Goal: Browse casually: Explore the website without a specific task or goal

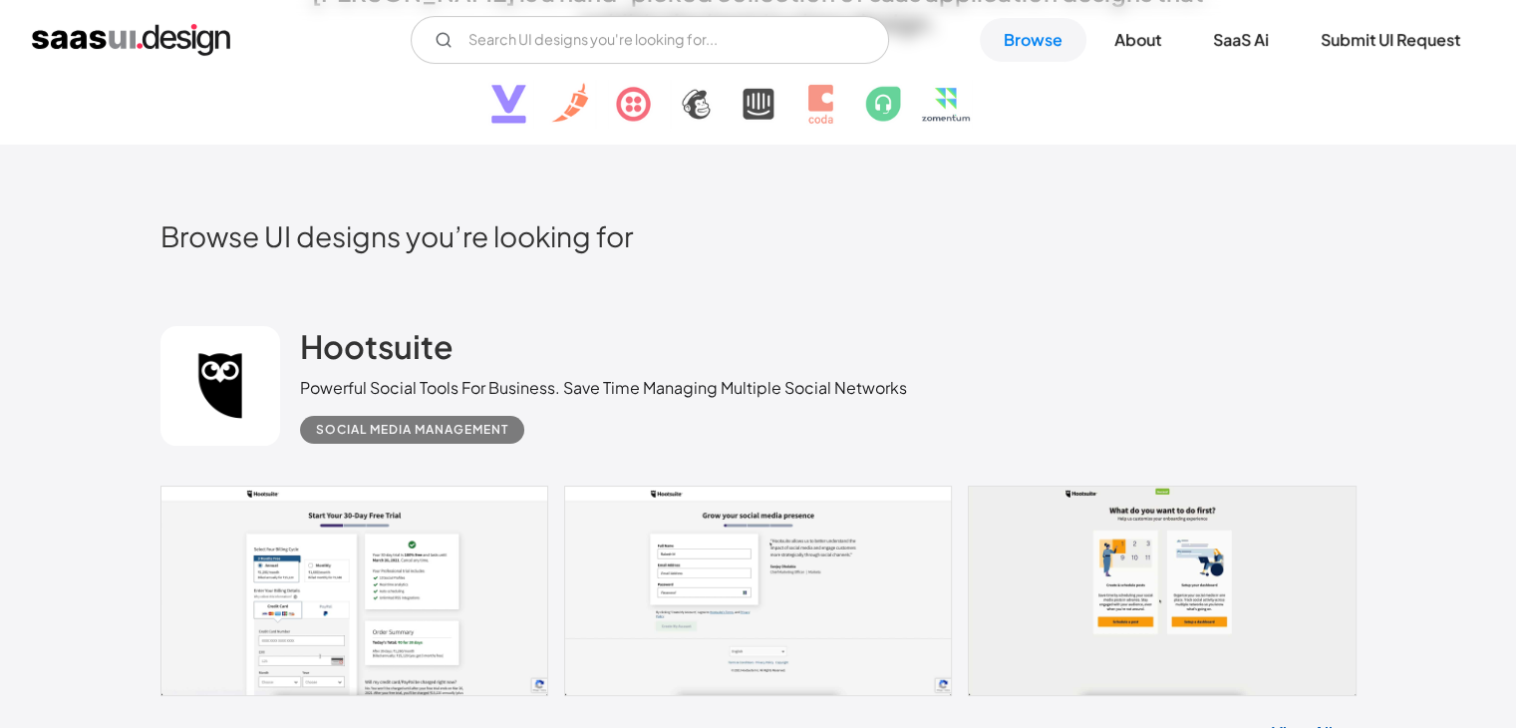
scroll to position [698, 0]
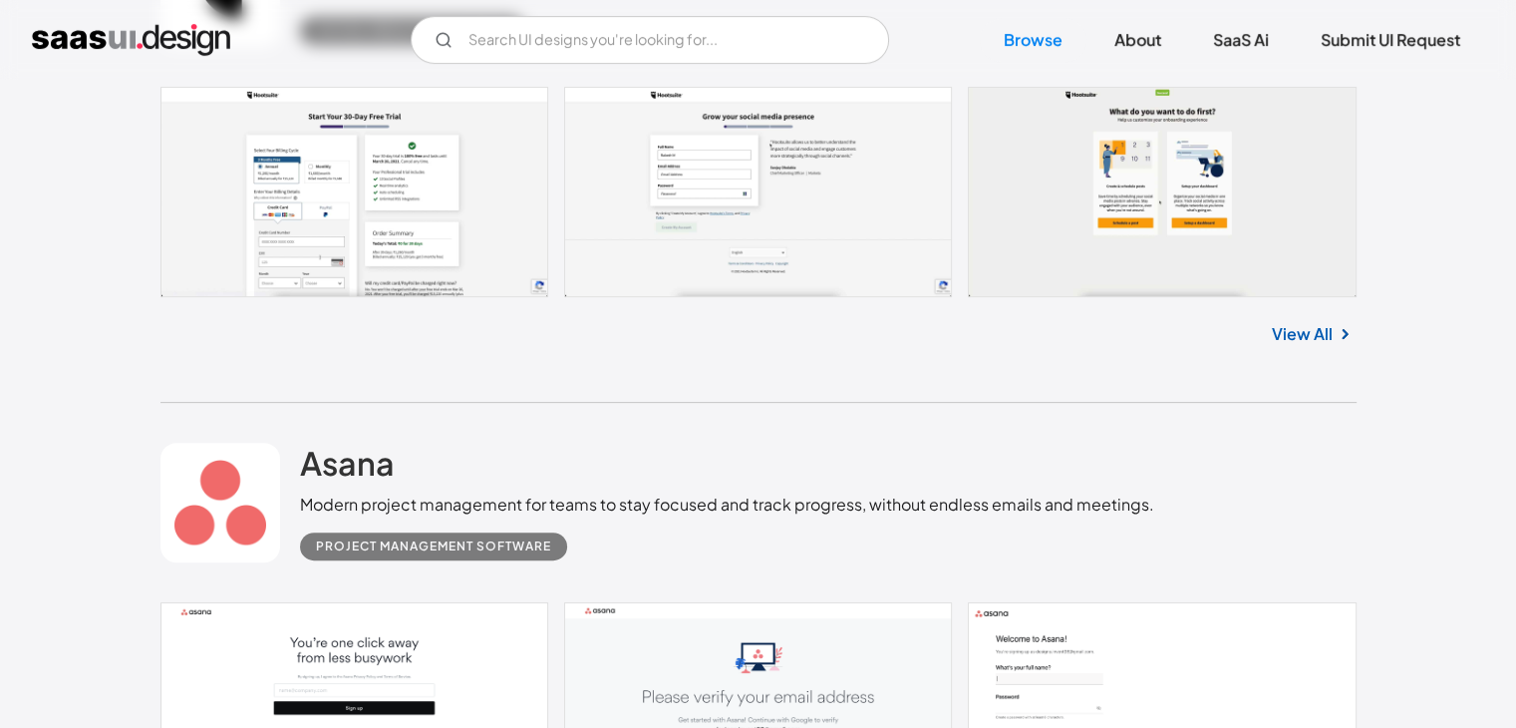
click at [436, 205] on link at bounding box center [758, 192] width 1196 height 210
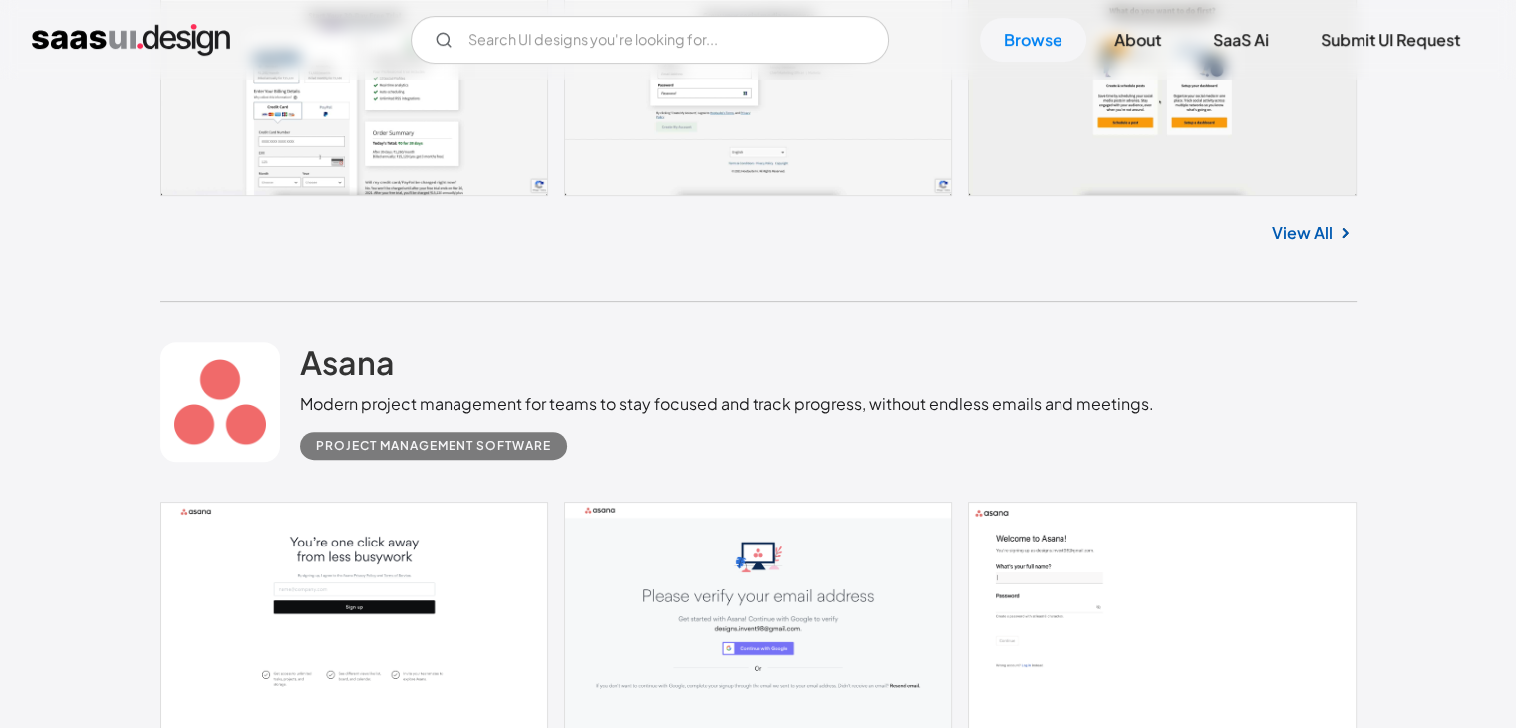
scroll to position [997, 0]
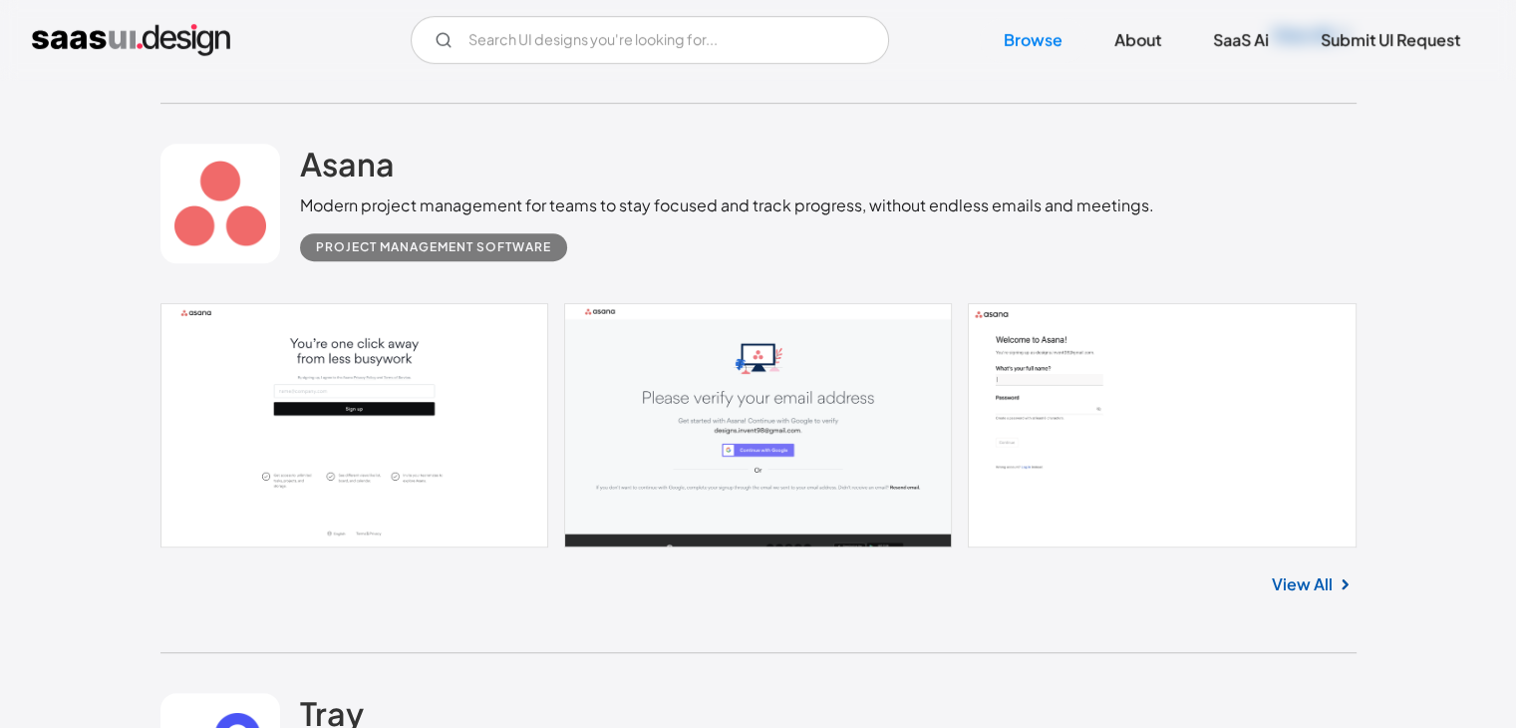
click at [479, 389] on link at bounding box center [758, 424] width 1196 height 243
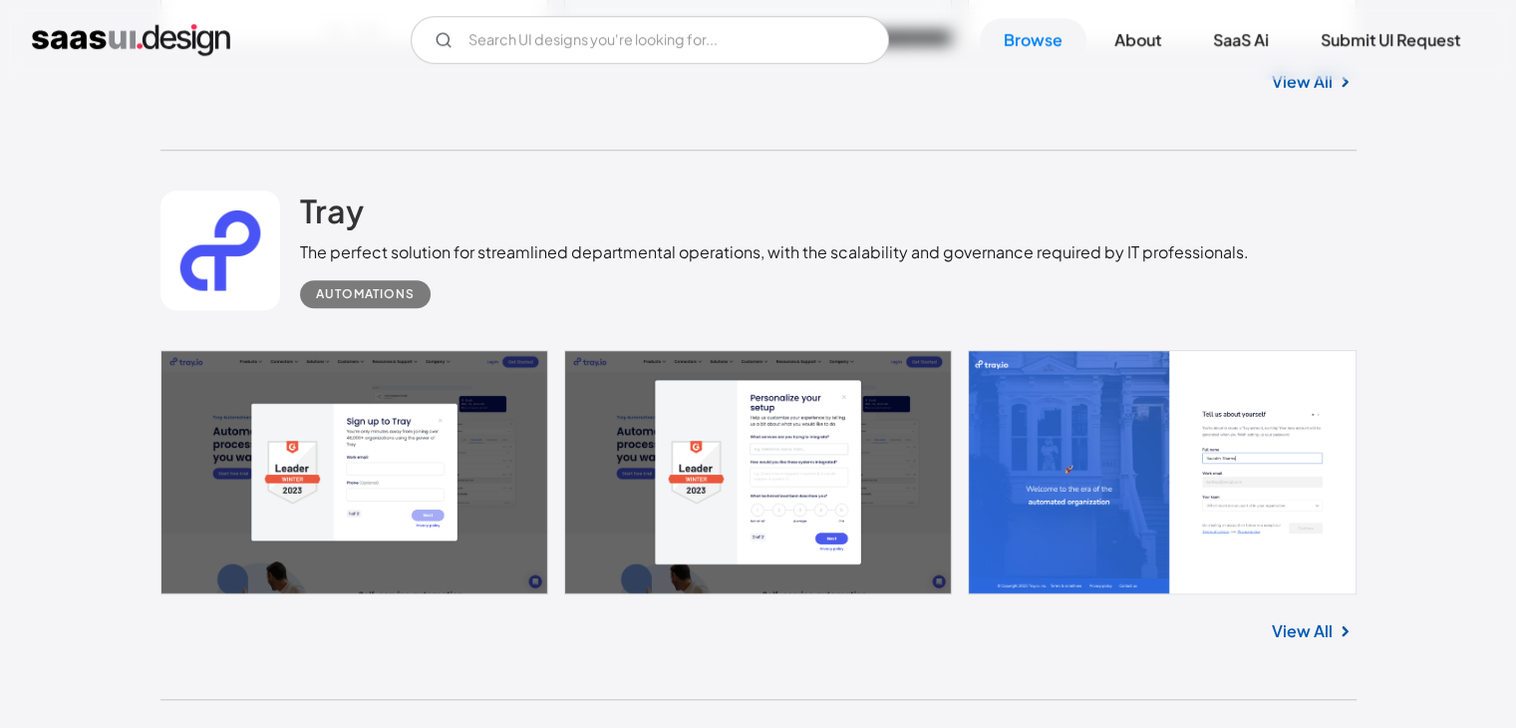
scroll to position [1595, 0]
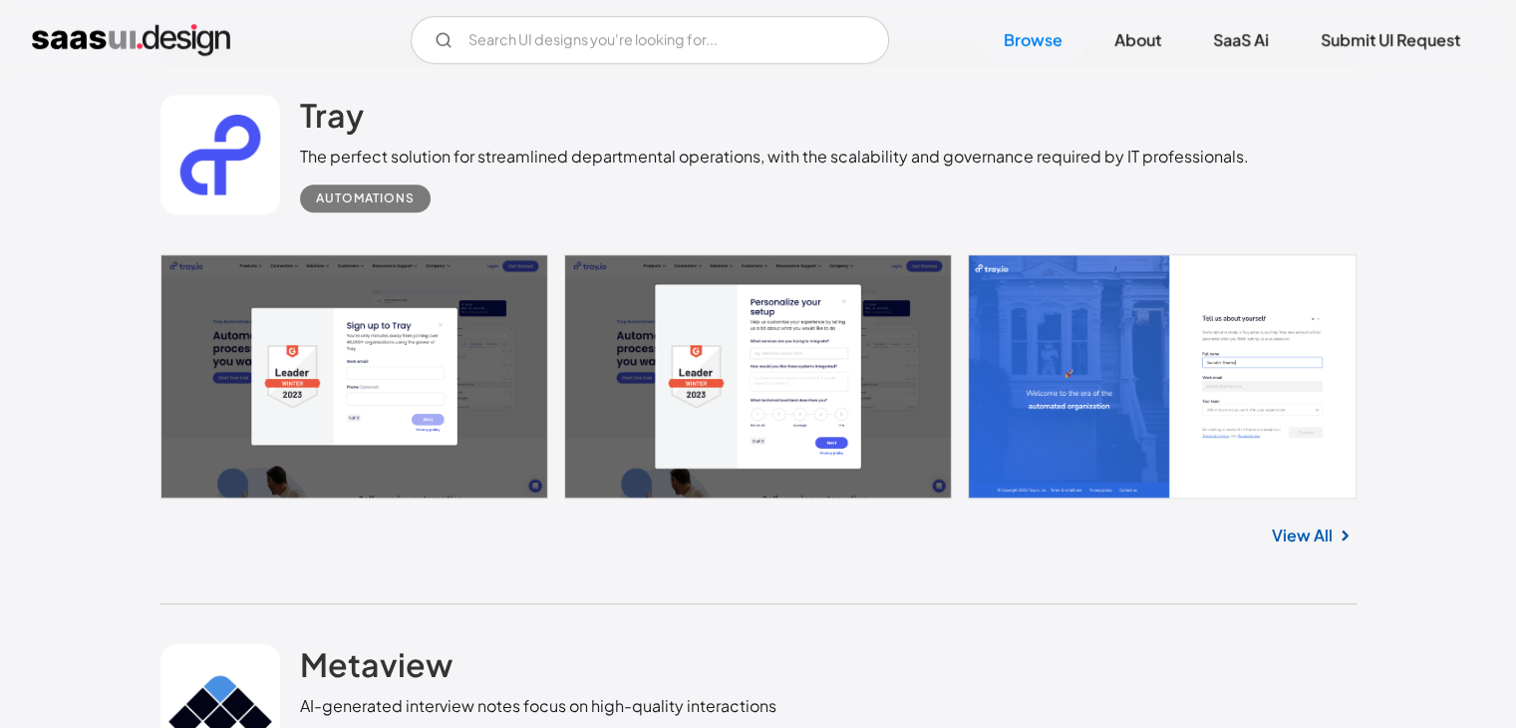
click at [431, 346] on link at bounding box center [758, 375] width 1196 height 243
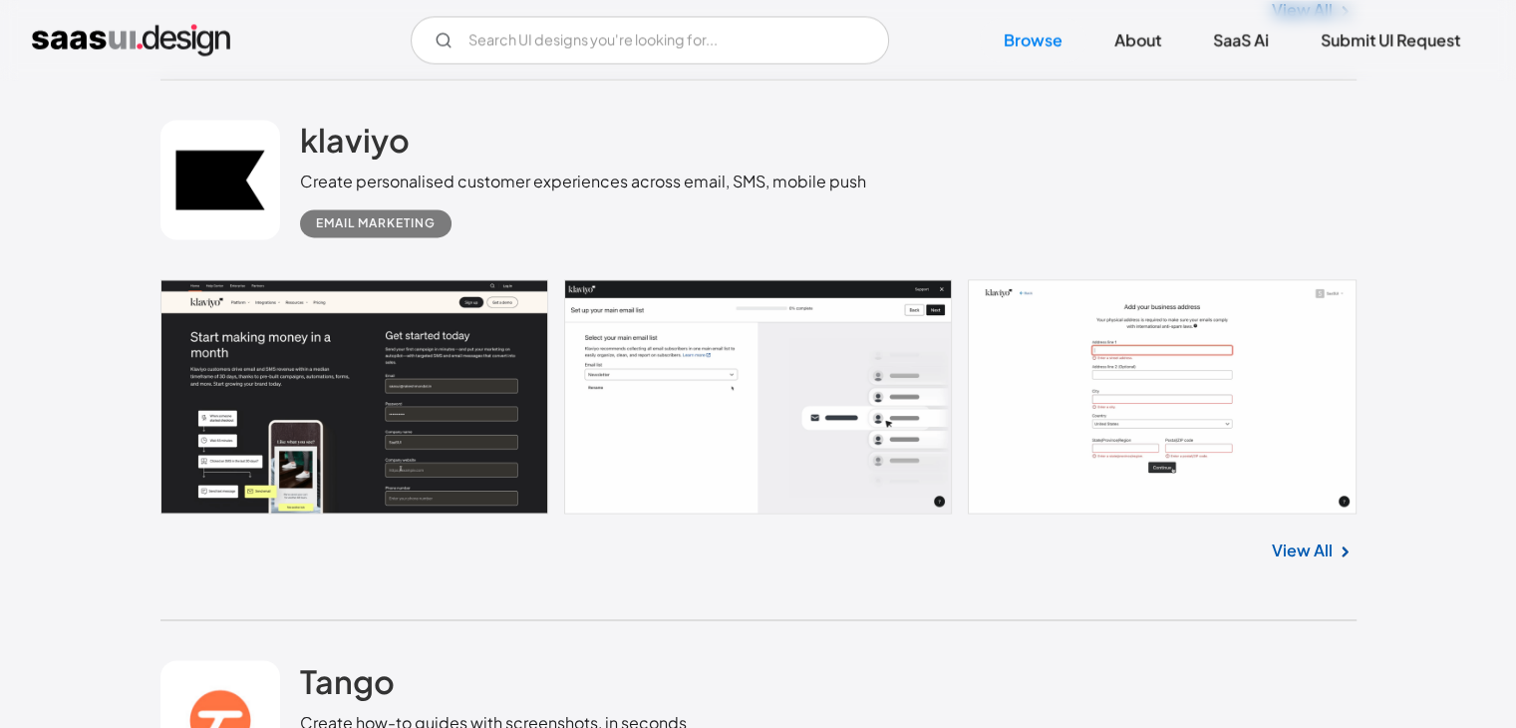
scroll to position [3788, 0]
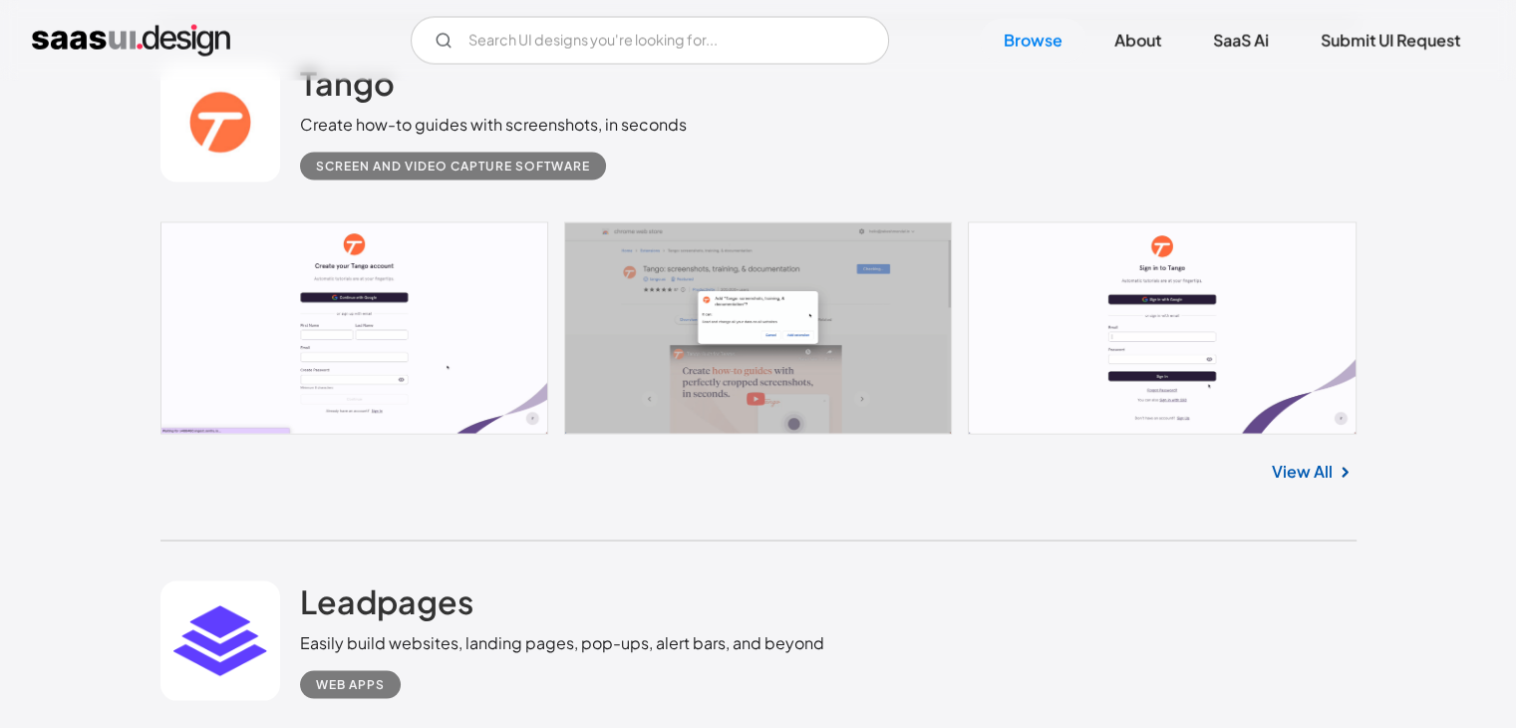
click at [439, 302] on link at bounding box center [758, 327] width 1196 height 213
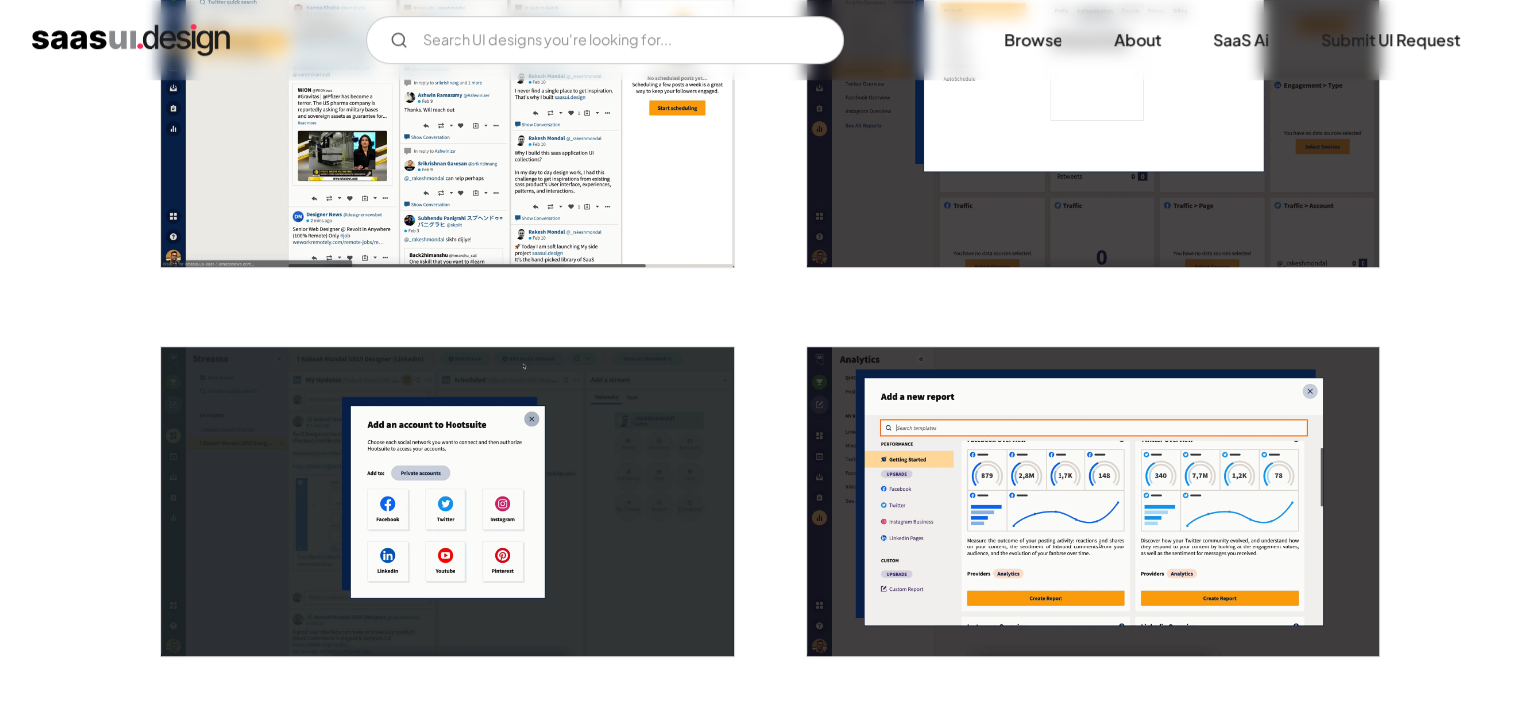
scroll to position [1495, 0]
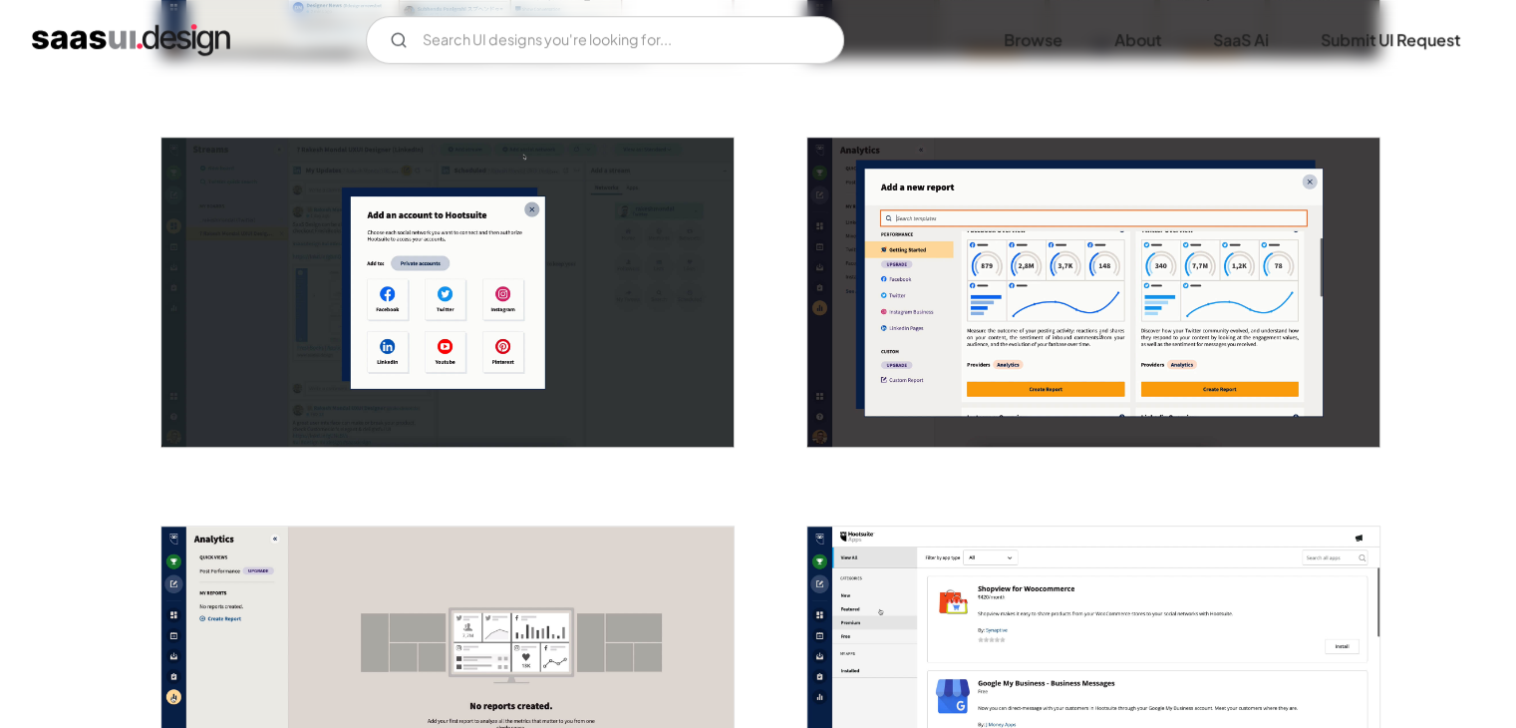
click at [1096, 307] on img "open lightbox" at bounding box center [1093, 292] width 572 height 309
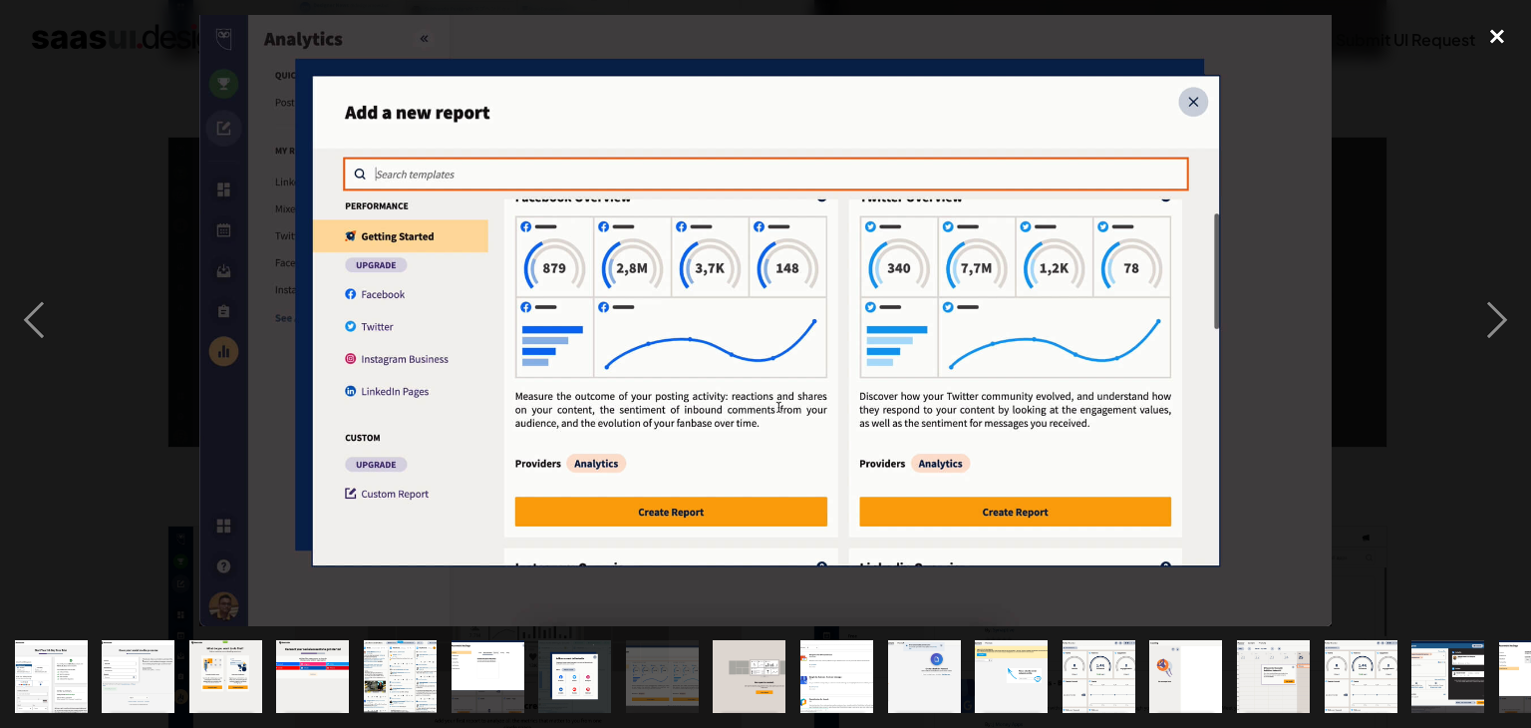
click at [1492, 35] on div "close lightbox" at bounding box center [1497, 37] width 68 height 44
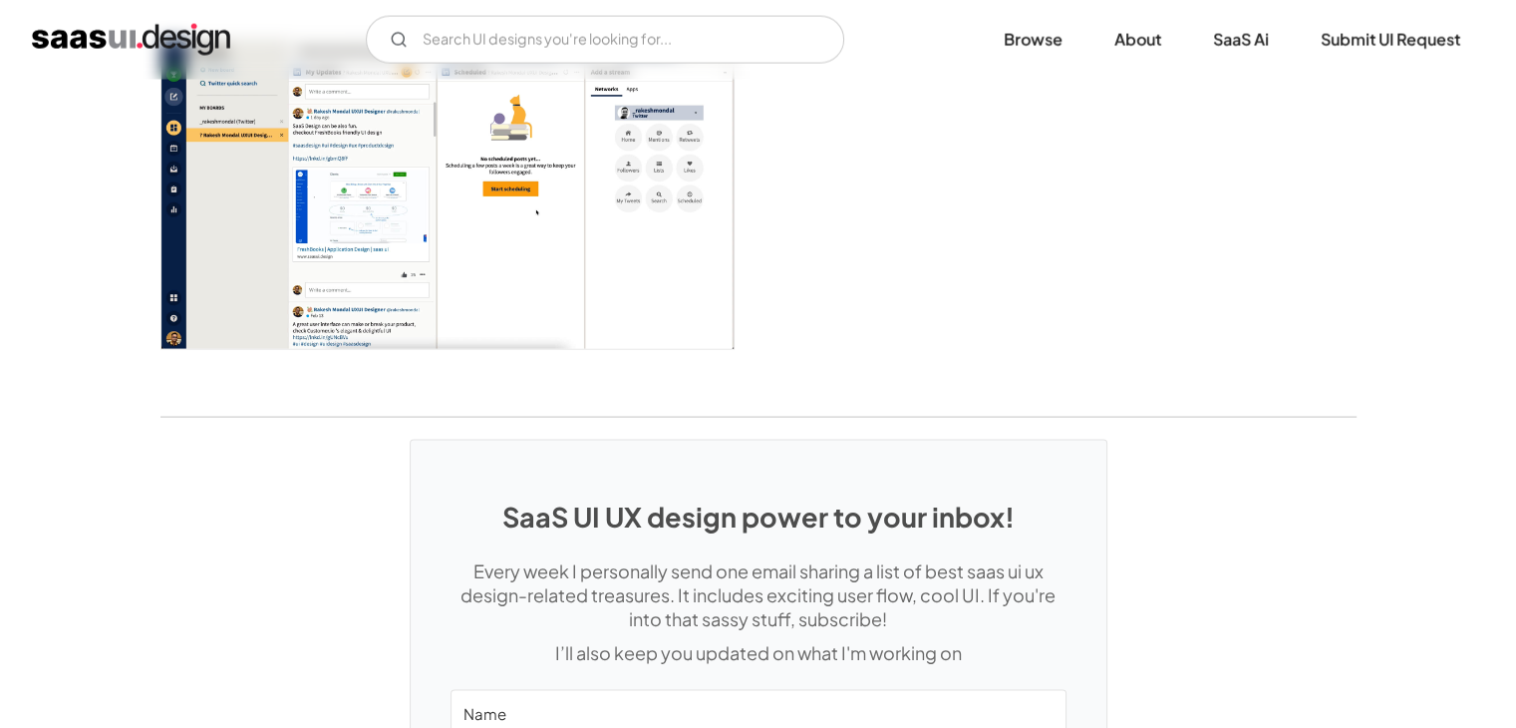
scroll to position [4267, 0]
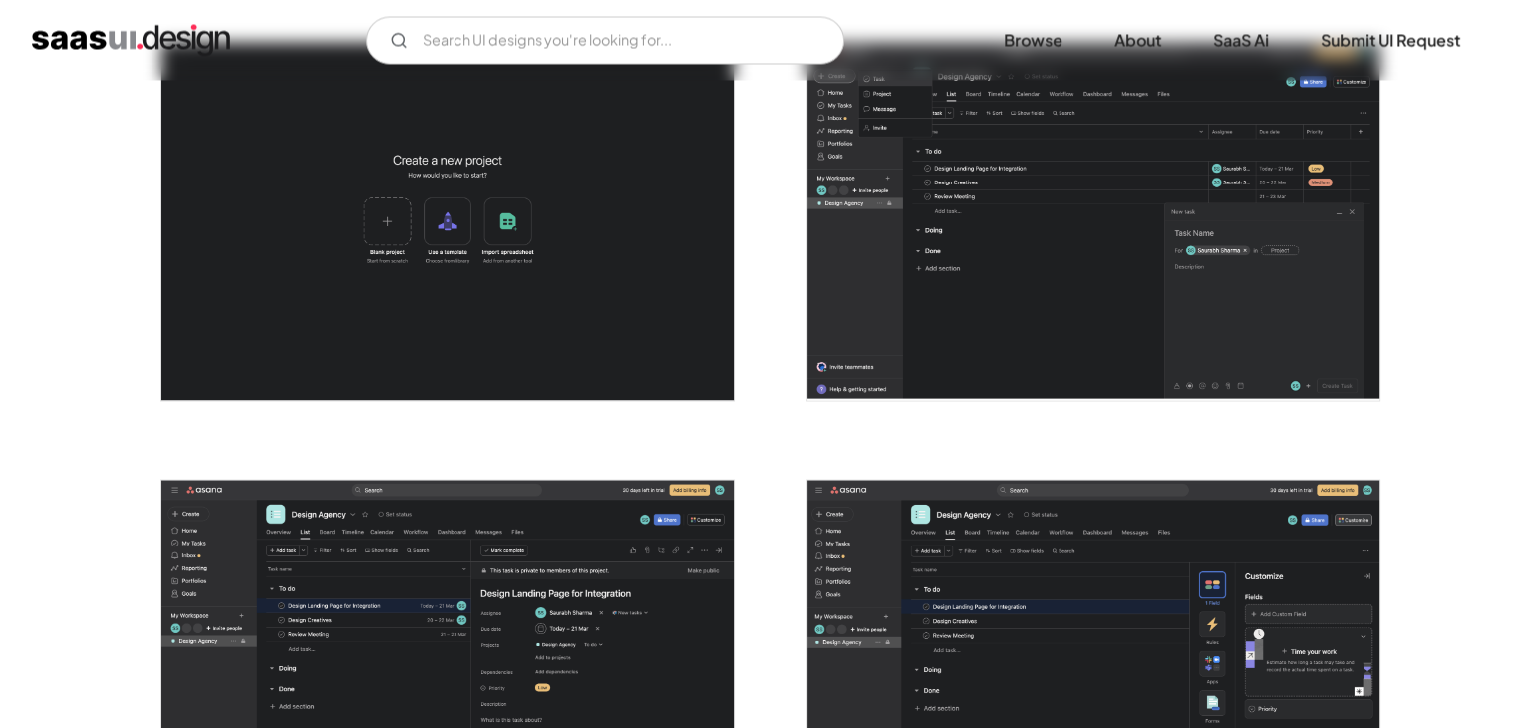
scroll to position [3988, 0]
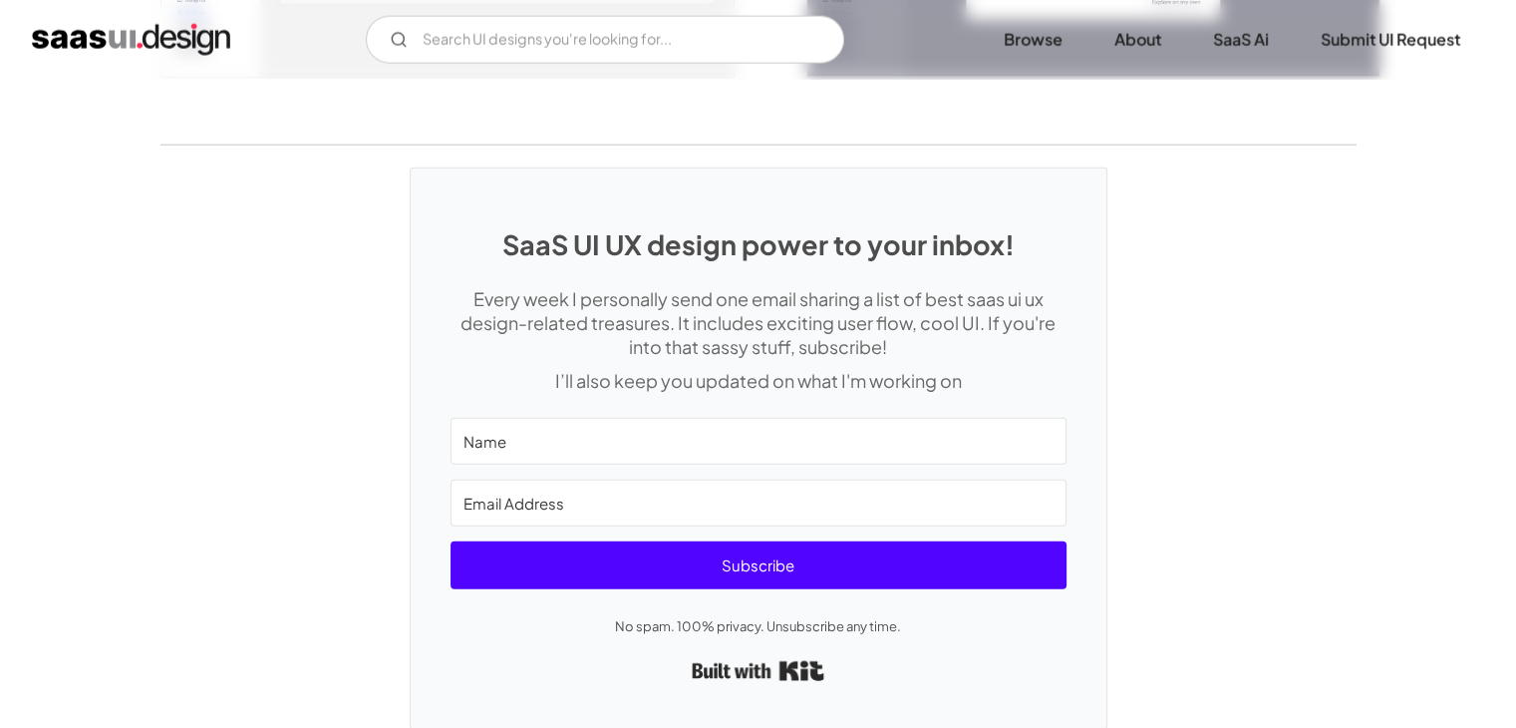
scroll to position [4754, 0]
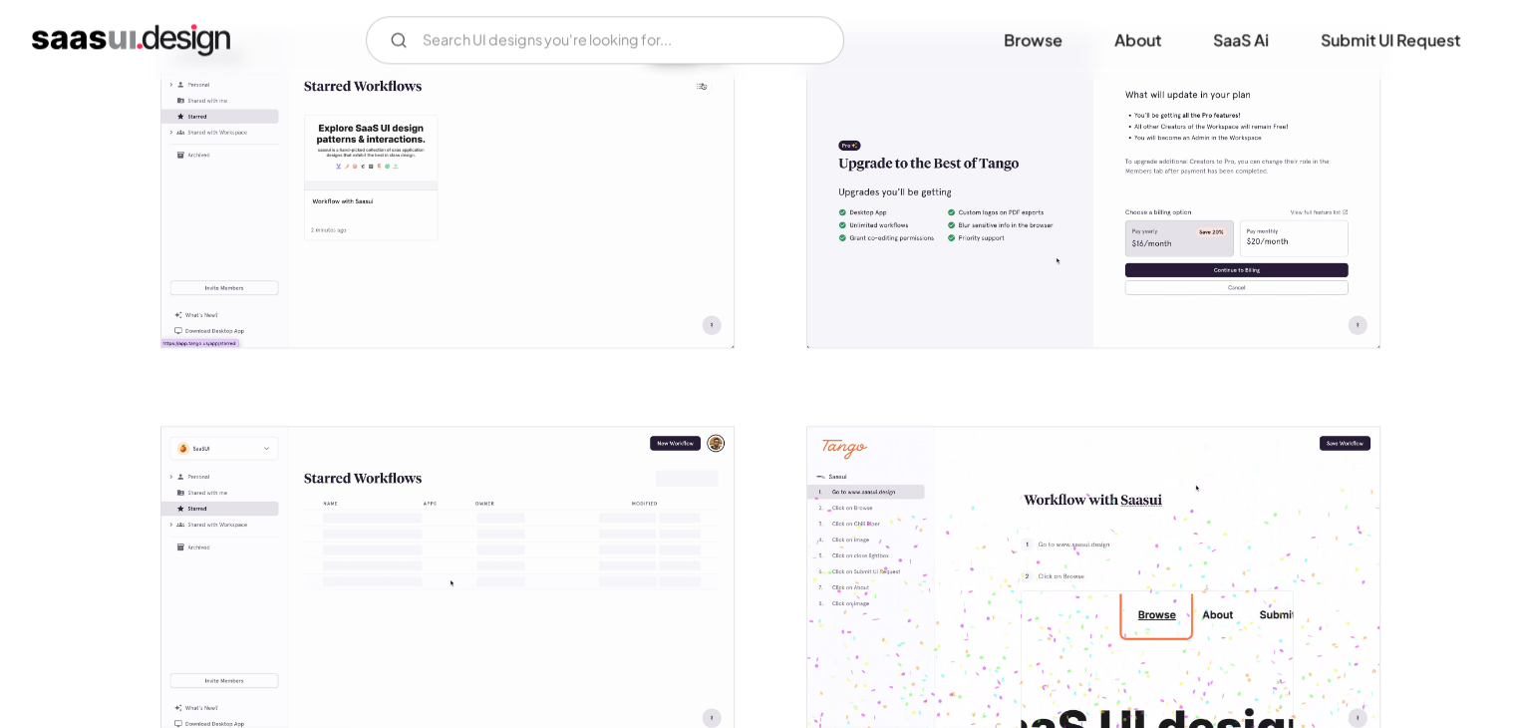
scroll to position [3090, 0]
